Goal: Task Accomplishment & Management: Manage account settings

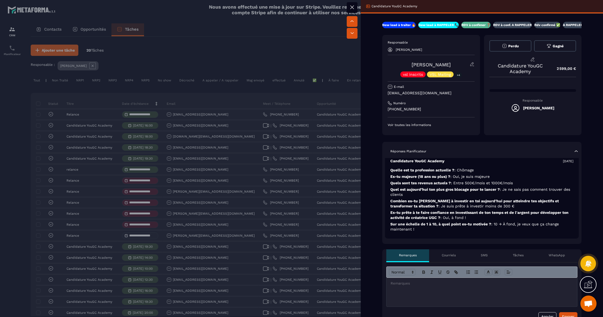
scroll to position [5, 0]
click at [520, 258] on div "Tâches" at bounding box center [518, 256] width 36 height 13
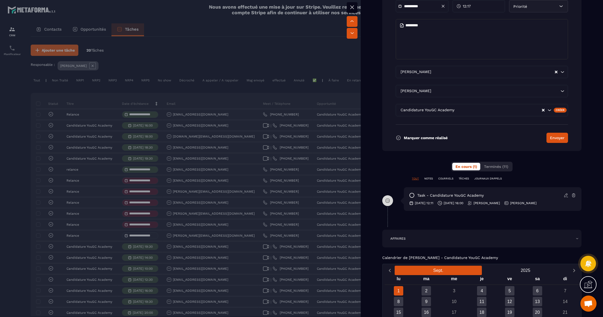
scroll to position [305, 0]
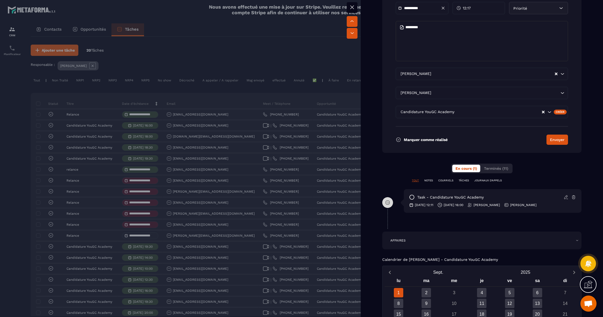
click at [461, 180] on p "TÂCHES" at bounding box center [463, 181] width 10 height 4
click at [490, 172] on button "Terminés (11)" at bounding box center [495, 169] width 31 height 8
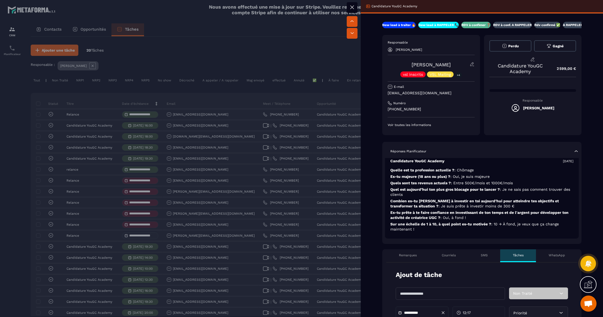
scroll to position [0, 0]
drag, startPoint x: 421, startPoint y: 109, endPoint x: 381, endPoint y: 111, distance: 39.6
copy p "[PHONE_NUMBER]"
click at [354, 9] on icon at bounding box center [352, 7] width 6 height 6
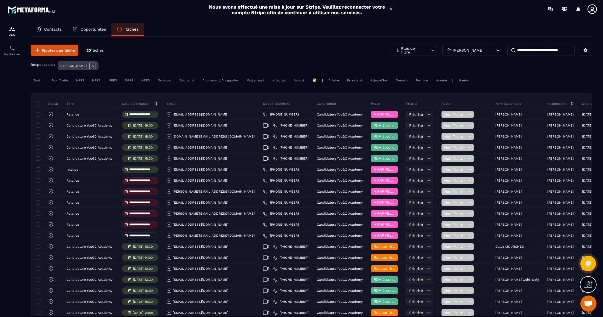
scroll to position [0, 1]
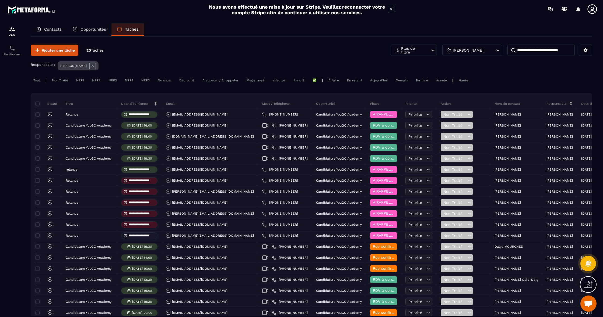
click at [519, 52] on input at bounding box center [540, 50] width 67 height 11
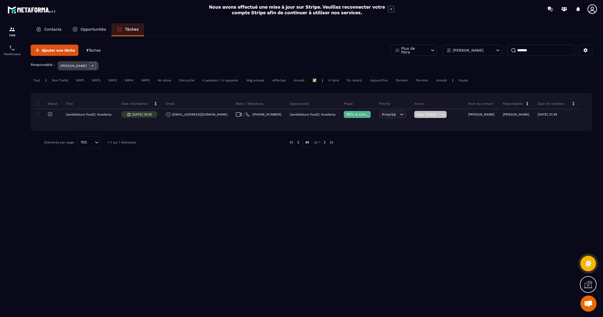
scroll to position [0, 0]
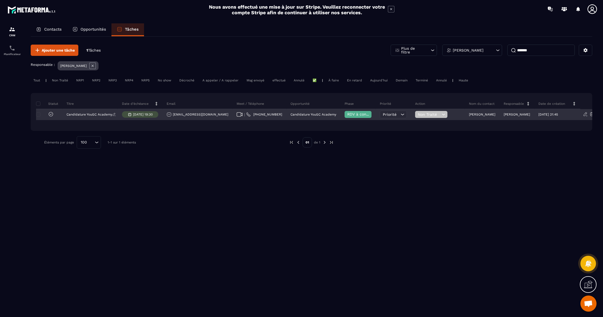
type input "*******"
click at [90, 118] on div "Candidature YouGC Academy" at bounding box center [89, 114] width 55 height 11
click at [143, 116] on p "[DATE] 19:30" at bounding box center [143, 115] width 20 height 4
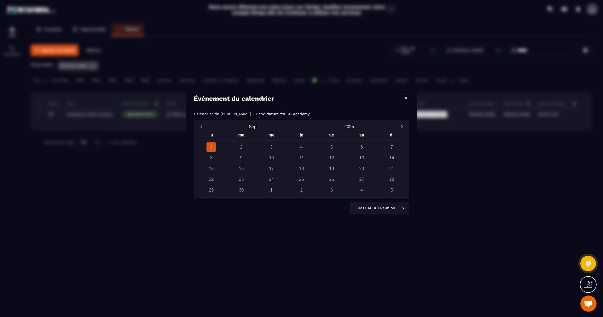
click at [138, 144] on div "Modal window" at bounding box center [301, 158] width 603 height 317
